Goal: Information Seeking & Learning: Check status

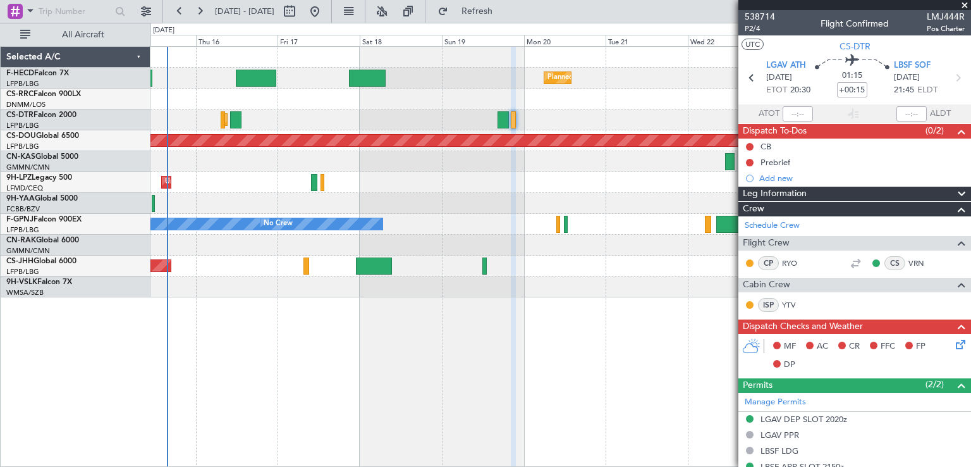
scroll to position [65, 0]
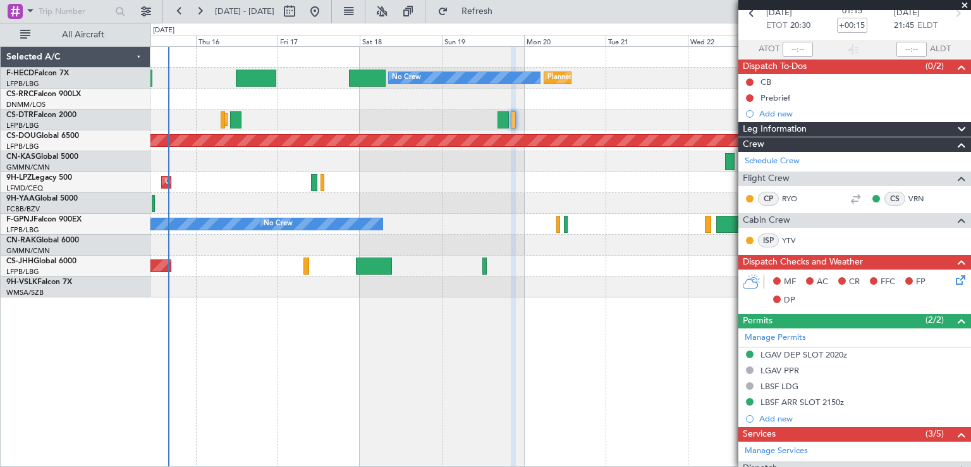
click at [964, 4] on span at bounding box center [965, 5] width 13 height 11
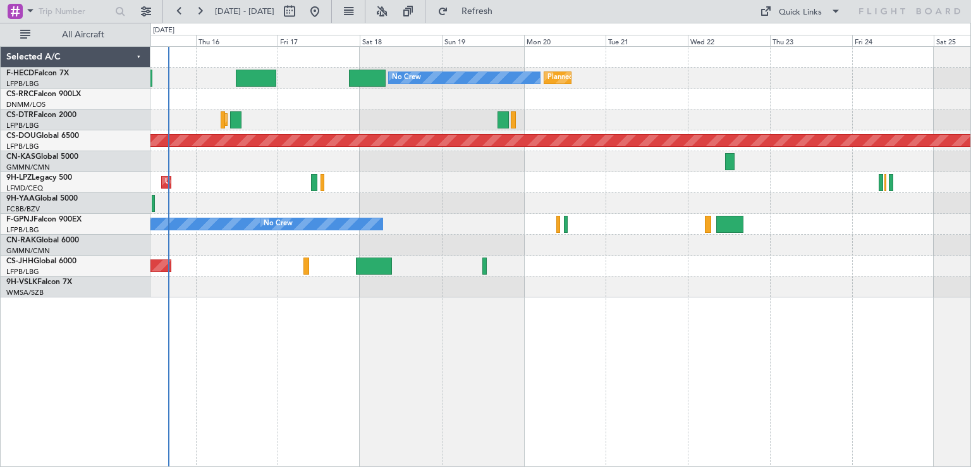
scroll to position [0, 0]
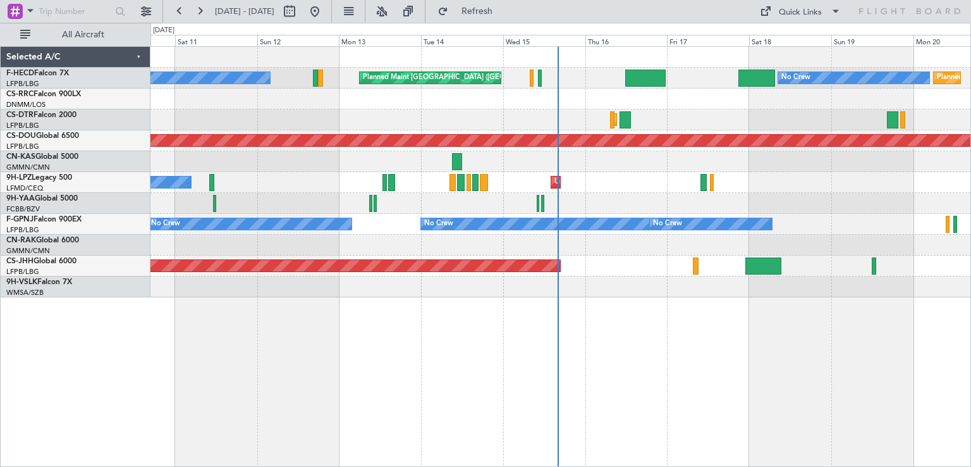
click at [733, 148] on div "Planned Maint London ([GEOGRAPHIC_DATA])" at bounding box center [561, 140] width 820 height 21
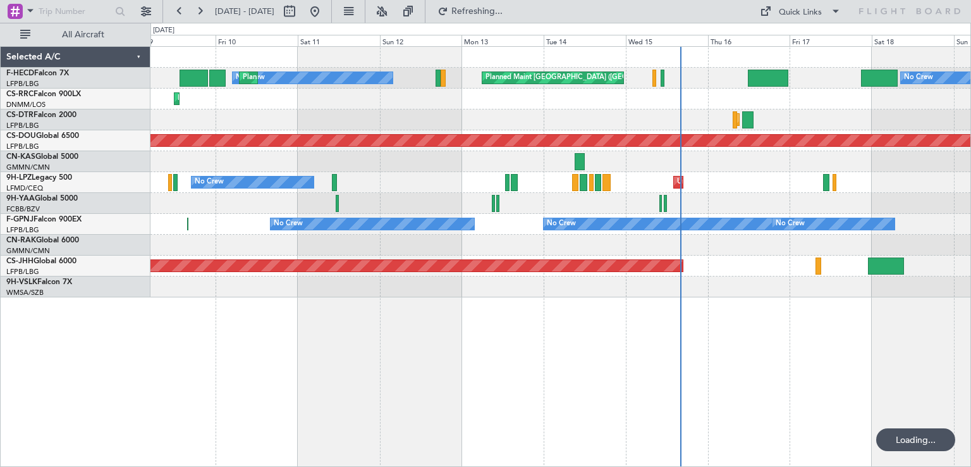
click at [897, 135] on div "No Crew Planned Maint [GEOGRAPHIC_DATA] ([GEOGRAPHIC_DATA]) No Crew Planned Mai…" at bounding box center [561, 172] width 820 height 250
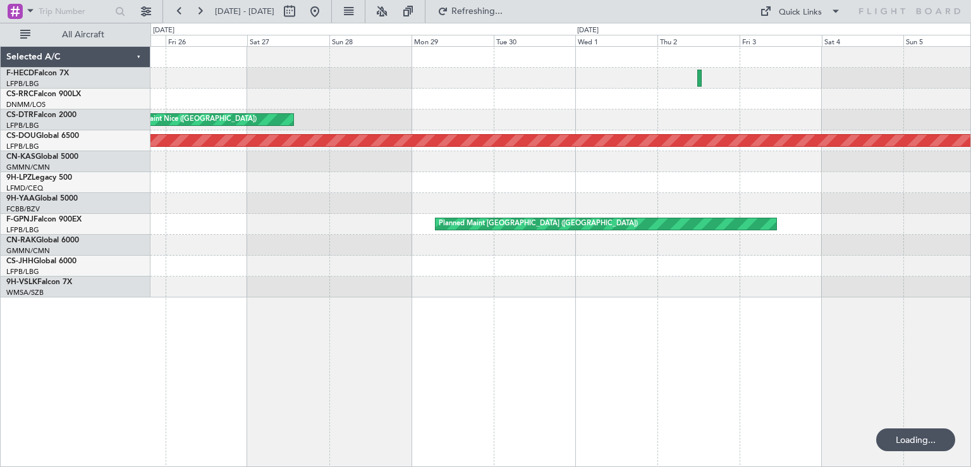
click at [641, 112] on div "Planned Maint Nice ([GEOGRAPHIC_DATA]) AOG Maint Sofia" at bounding box center [561, 119] width 820 height 21
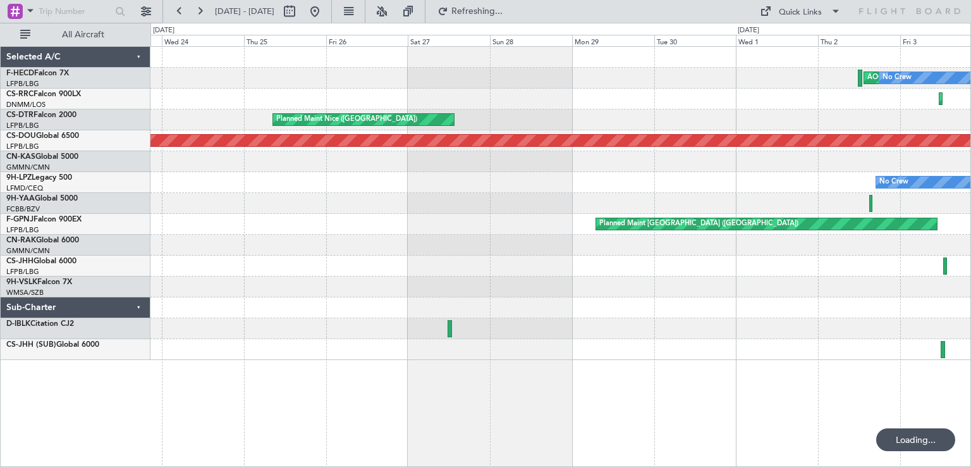
click at [737, 132] on div "AOG Maint Paris ([GEOGRAPHIC_DATA]) No Crew Planned Maint [GEOGRAPHIC_DATA] ([P…" at bounding box center [561, 203] width 820 height 313
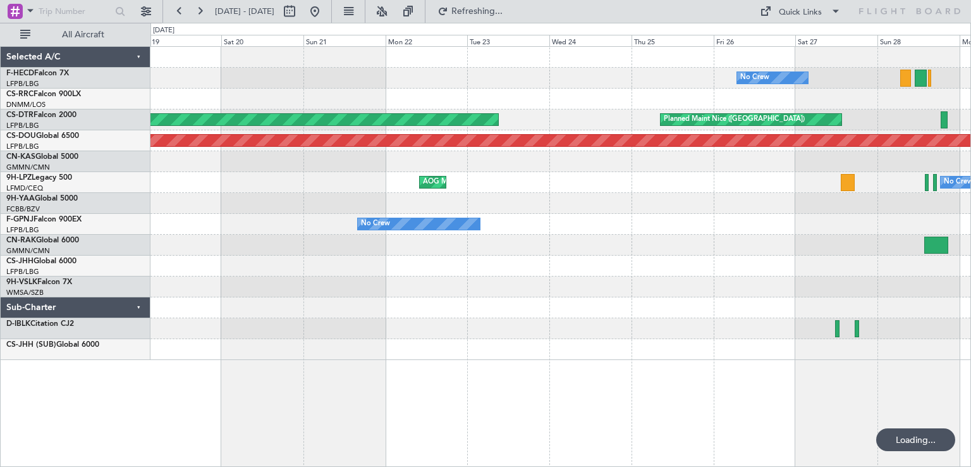
click at [653, 131] on div "No Crew [GEOGRAPHIC_DATA] ([GEOGRAPHIC_DATA]) AOG Maint Sofia Planned Maint [GE…" at bounding box center [561, 203] width 820 height 313
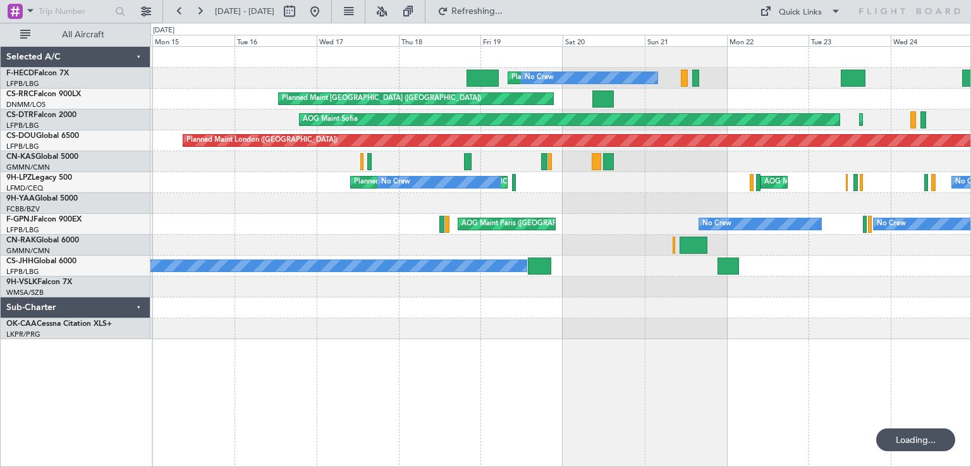
click at [564, 158] on div at bounding box center [561, 161] width 820 height 21
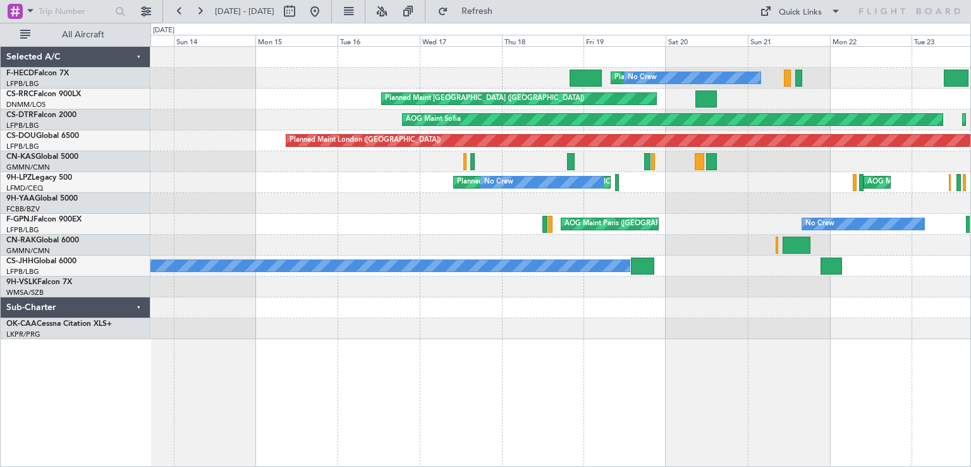
click at [727, 140] on div "Planned Maint [GEOGRAPHIC_DATA] ([GEOGRAPHIC_DATA]) No Crew Planned Maint [GEOG…" at bounding box center [561, 193] width 820 height 292
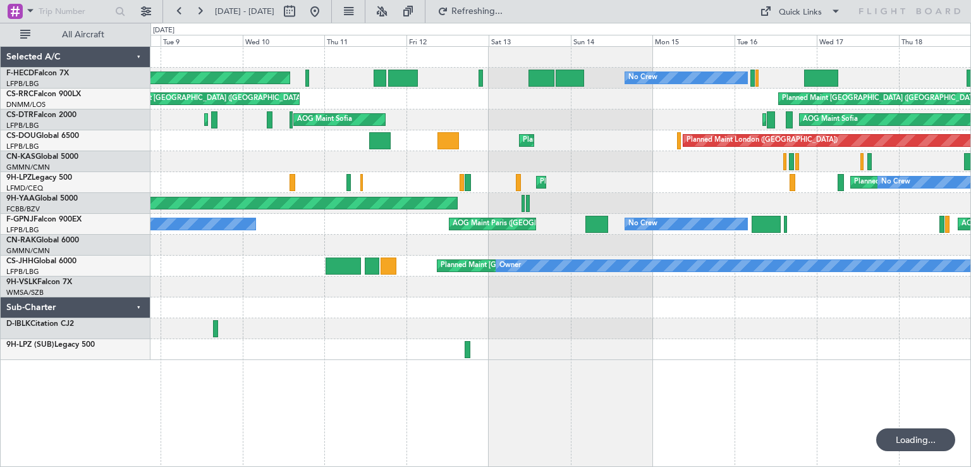
click at [758, 115] on div "AOG Maint Sofia Planned Maint Sofia Planned Maint Mugla ([GEOGRAPHIC_DATA]) AOG…" at bounding box center [561, 119] width 820 height 21
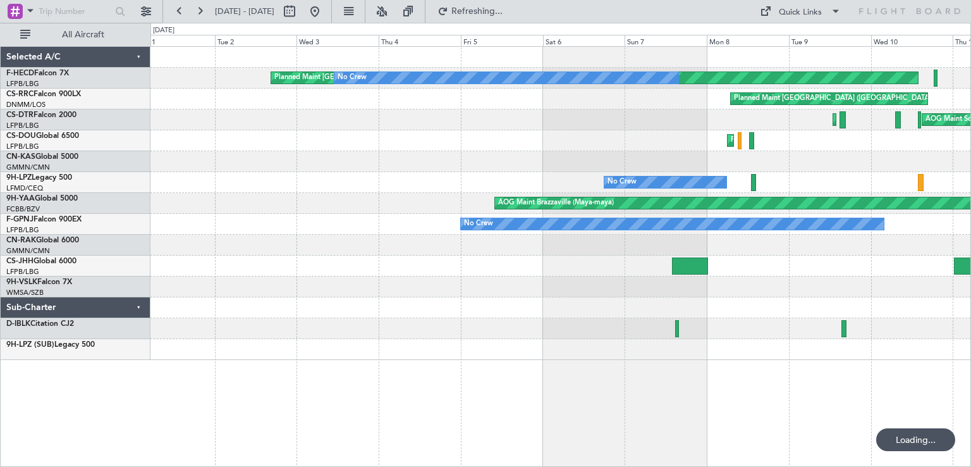
click at [585, 107] on div "Planned Maint [GEOGRAPHIC_DATA] ([GEOGRAPHIC_DATA])" at bounding box center [561, 99] width 820 height 21
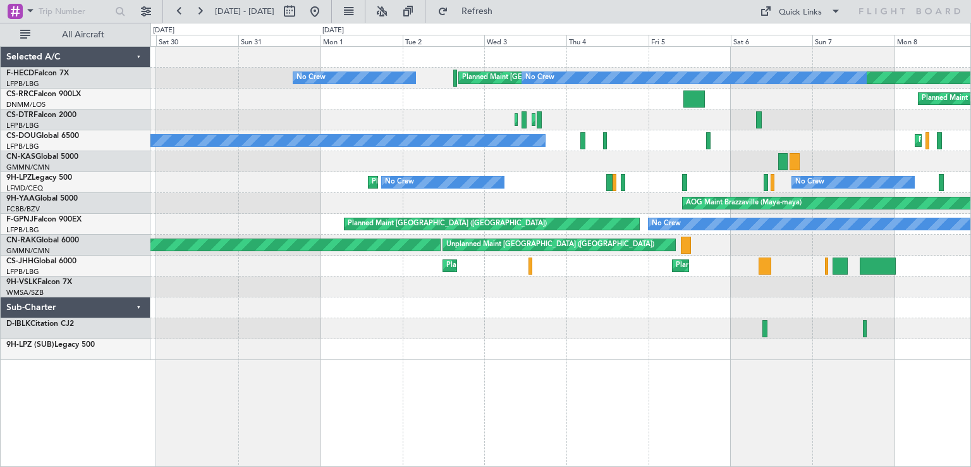
click at [607, 120] on div "Planned Maint [GEOGRAPHIC_DATA] ([GEOGRAPHIC_DATA]) No Crew No Crew Planned Mai…" at bounding box center [561, 203] width 820 height 313
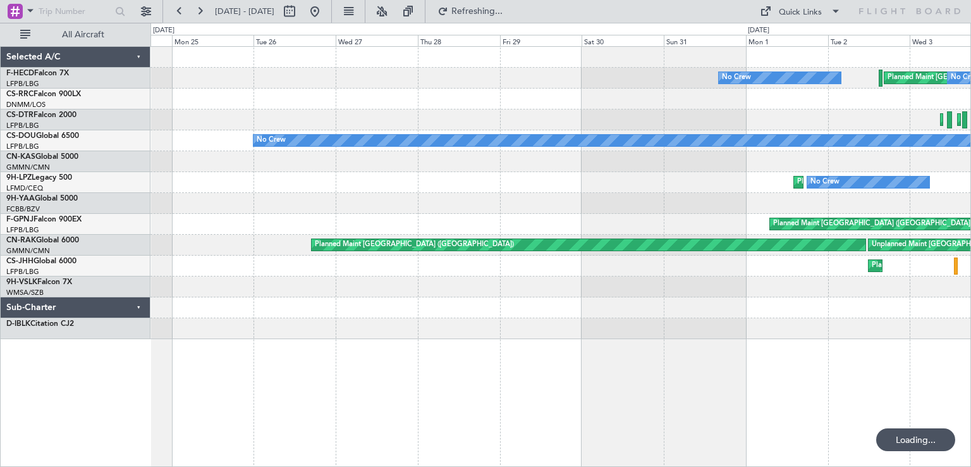
click at [639, 133] on div "Planned Maint [GEOGRAPHIC_DATA] ([GEOGRAPHIC_DATA]) No Crew No Crew Planned Mai…" at bounding box center [561, 193] width 820 height 292
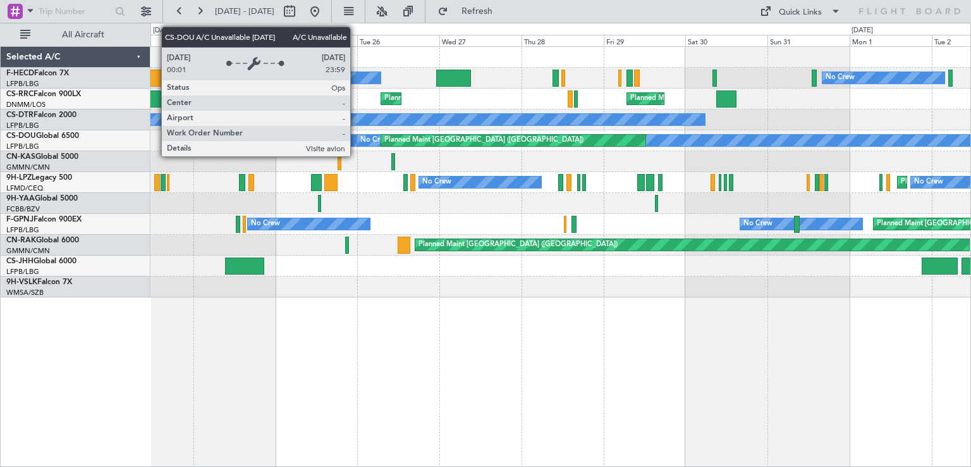
click at [813, 149] on div "No Crew Planned Maint [GEOGRAPHIC_DATA] ([GEOGRAPHIC_DATA]) A/C Unavailable Pla…" at bounding box center [561, 140] width 820 height 21
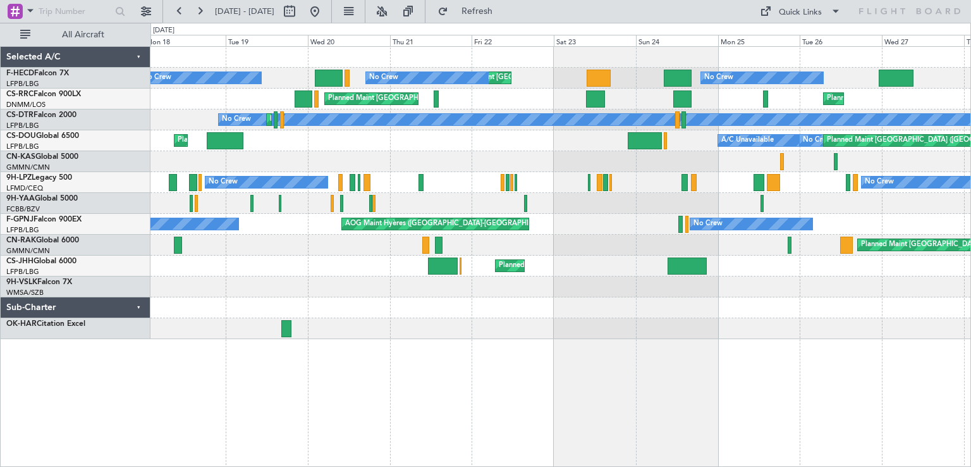
click at [736, 152] on div "No Crew Planned Maint [GEOGRAPHIC_DATA] ([GEOGRAPHIC_DATA]) Planned Maint [GEOG…" at bounding box center [561, 193] width 820 height 292
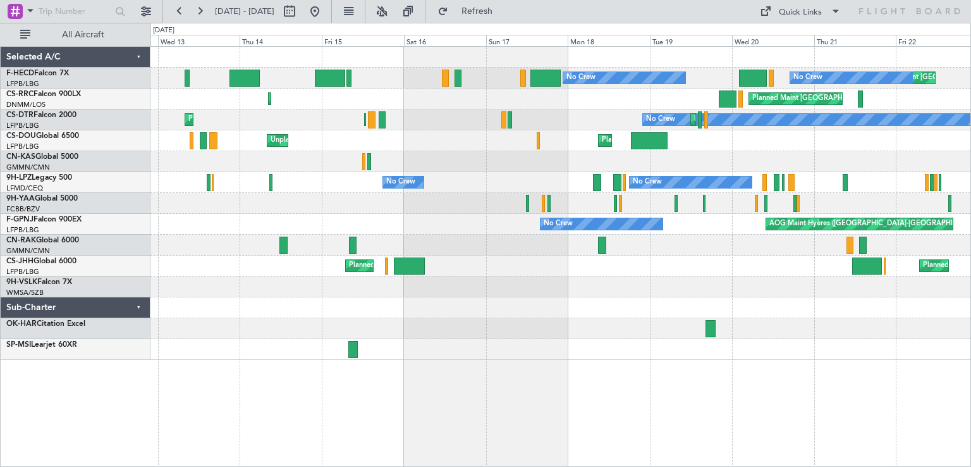
click at [769, 124] on div "Planned Maint [GEOGRAPHIC_DATA] ([GEOGRAPHIC_DATA]) Planned Maint [GEOGRAPHIC_D…" at bounding box center [561, 203] width 820 height 313
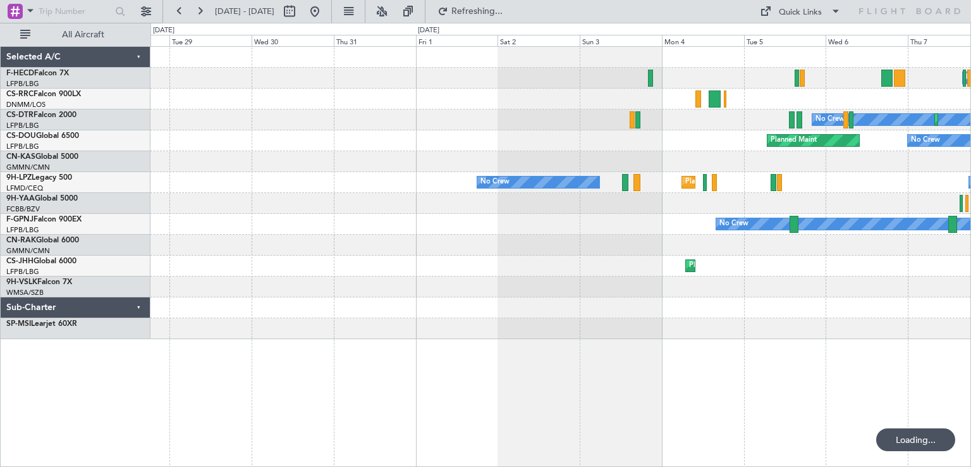
click at [744, 114] on div "No Crew Planned Maint Larnaca ([GEOGRAPHIC_DATA]) No Crew Planned Maint Sofia N…" at bounding box center [561, 193] width 820 height 292
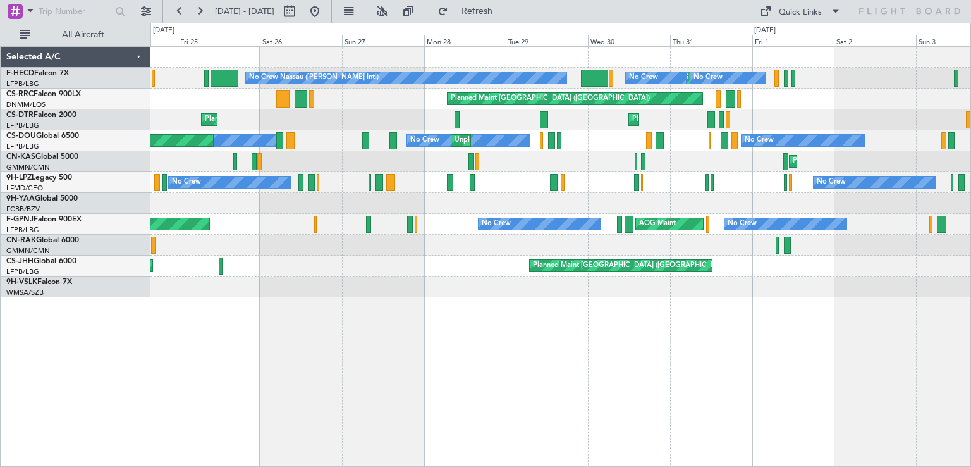
click at [658, 135] on div "Planned Maint [GEOGRAPHIC_DATA] ([GEOGRAPHIC_DATA]) No Crew Nassau ([PERSON_NAM…" at bounding box center [561, 172] width 820 height 250
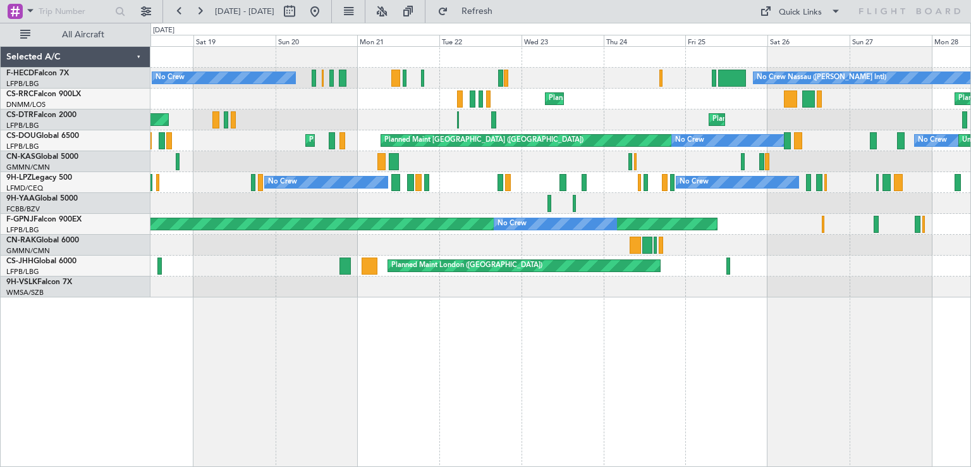
click at [806, 138] on div "No Crew Nassau ([PERSON_NAME] Intl) No Crew Planned Maint [GEOGRAPHIC_DATA] ([G…" at bounding box center [561, 172] width 820 height 250
click at [735, 101] on div "Planned Maint [GEOGRAPHIC_DATA] ([GEOGRAPHIC_DATA]) Planned Maint [GEOGRAPHIC_D…" at bounding box center [561, 99] width 820 height 21
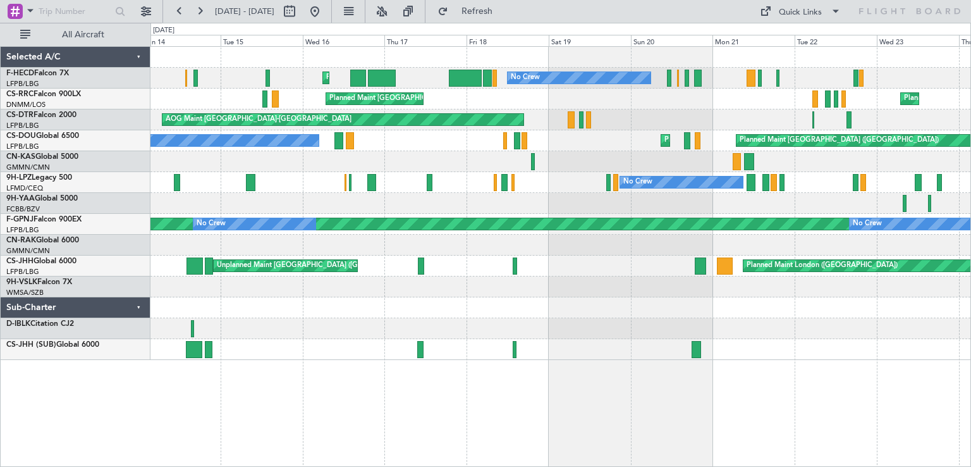
click at [810, 153] on div "No Crew Planned Maint [GEOGRAPHIC_DATA] ([GEOGRAPHIC_DATA]) No Crew No Crew Nas…" at bounding box center [561, 203] width 820 height 313
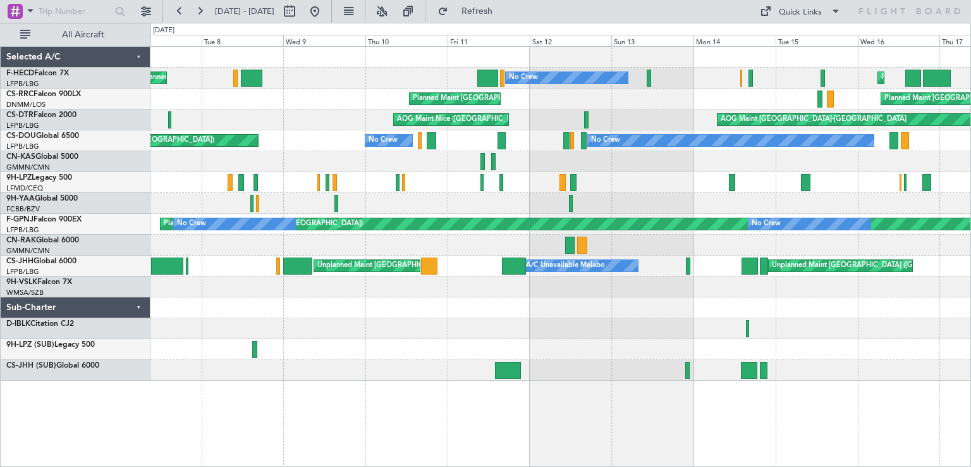
click at [818, 150] on div "Planned Maint No Crew No Crew Unplanned Maint [GEOGRAPHIC_DATA] ([GEOGRAPHIC_DA…" at bounding box center [561, 140] width 820 height 21
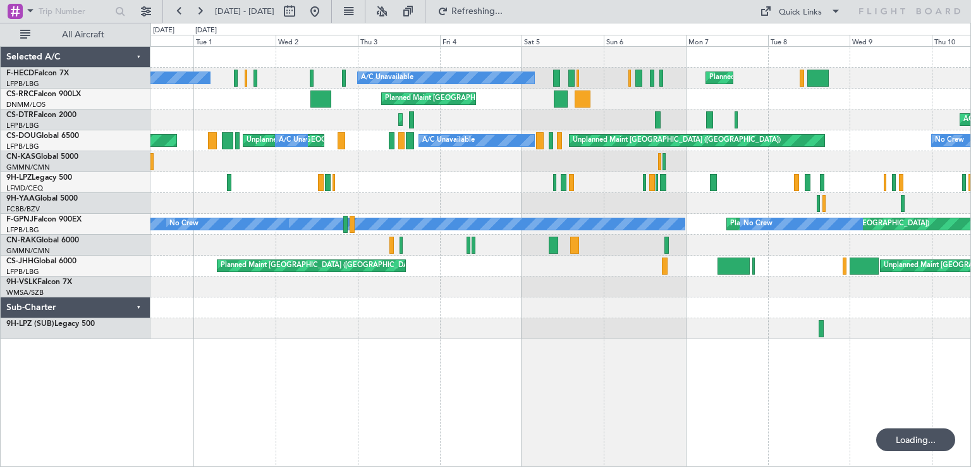
click at [592, 129] on div "AOG Maint Nice ([GEOGRAPHIC_DATA]) Planned Maint Sofia No Crew" at bounding box center [561, 119] width 820 height 21
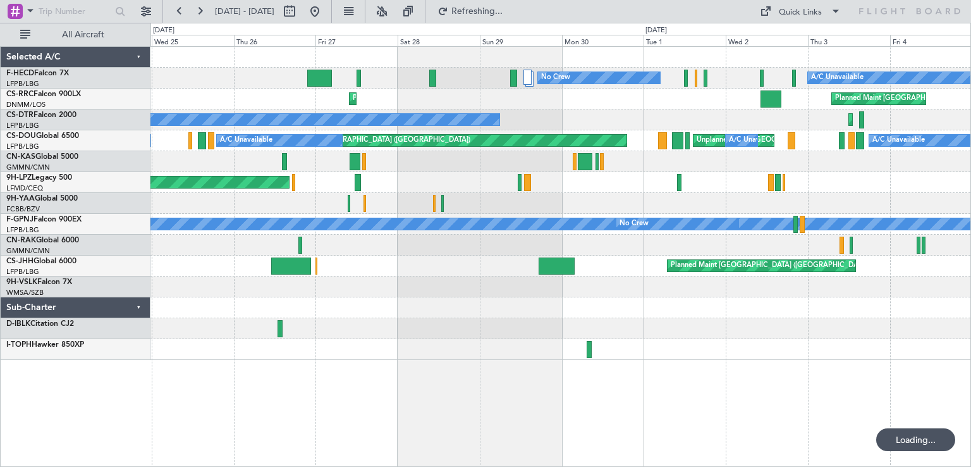
click at [560, 116] on div "Planned Maint Sofia No Crew" at bounding box center [561, 119] width 820 height 21
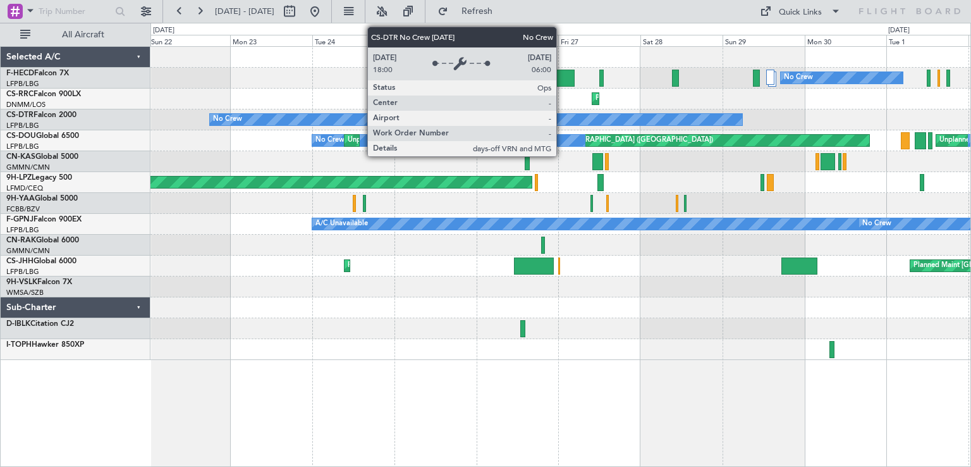
click at [572, 118] on div "No Crew" at bounding box center [476, 119] width 533 height 11
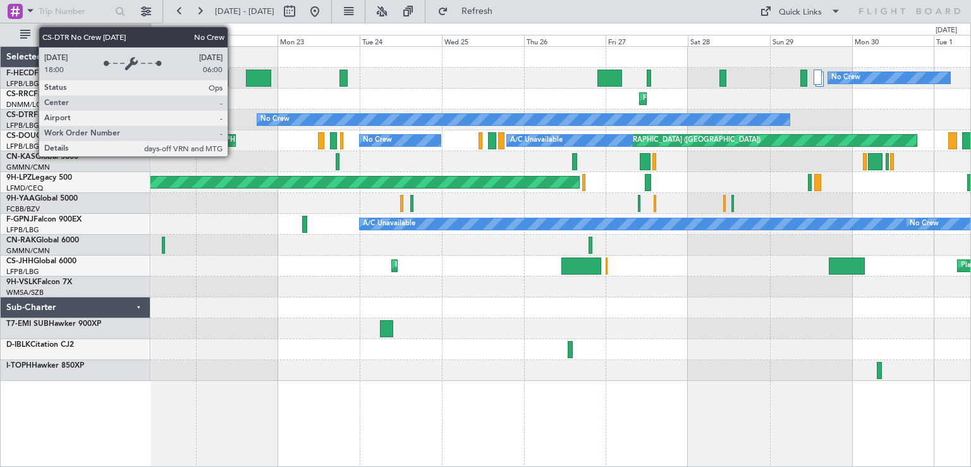
click at [641, 145] on div "Unplanned Maint [GEOGRAPHIC_DATA] ([GEOGRAPHIC_DATA]) No Crew No Crew A/C Unava…" at bounding box center [561, 214] width 820 height 334
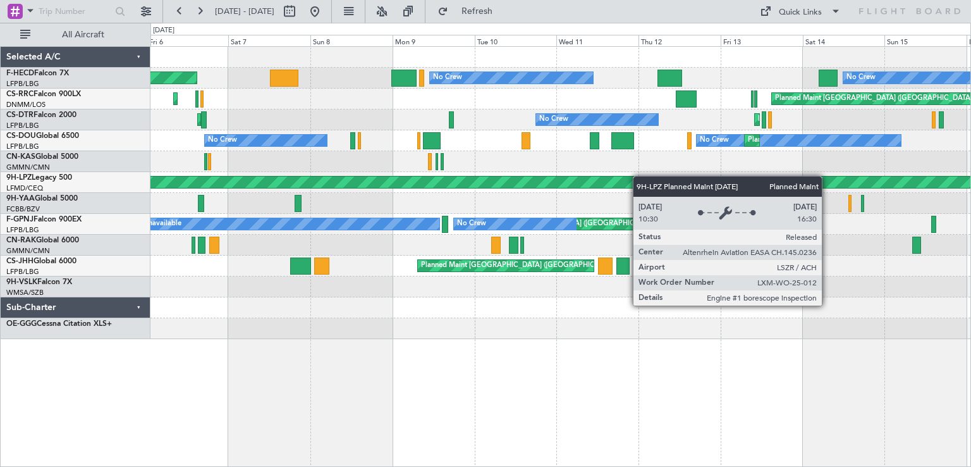
click at [794, 179] on div "AOG Maint Paris ([GEOGRAPHIC_DATA]) No Crew No Crew Planned Maint [GEOGRAPHIC_D…" at bounding box center [561, 193] width 820 height 292
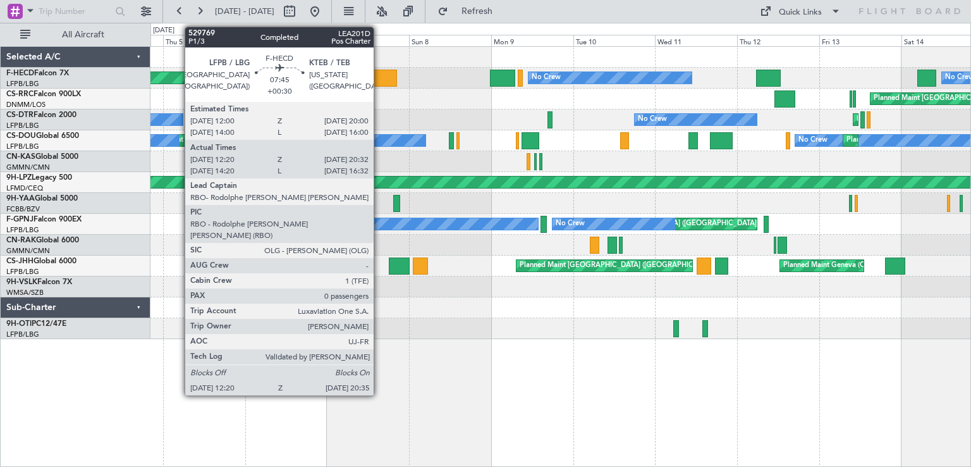
click at [379, 82] on div at bounding box center [383, 78] width 28 height 17
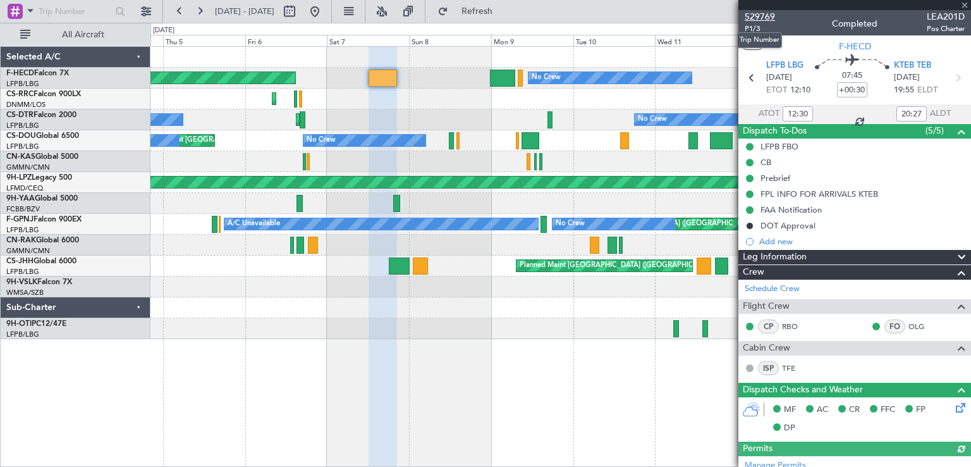
click at [755, 17] on span "529769" at bounding box center [760, 16] width 30 height 13
